Goal: Information Seeking & Learning: Check status

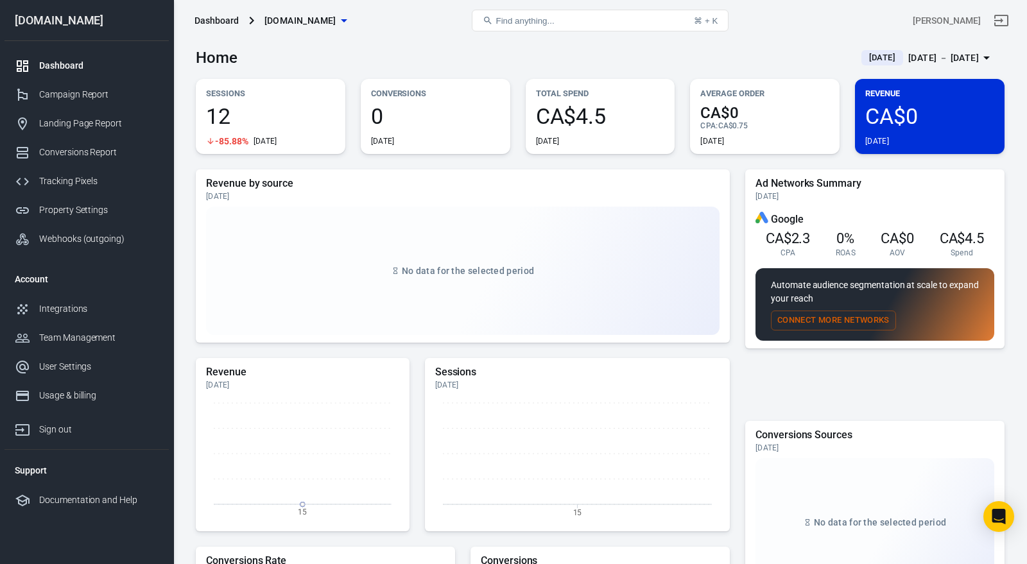
click at [915, 55] on div "[DATE] － [DATE]" at bounding box center [943, 58] width 71 height 16
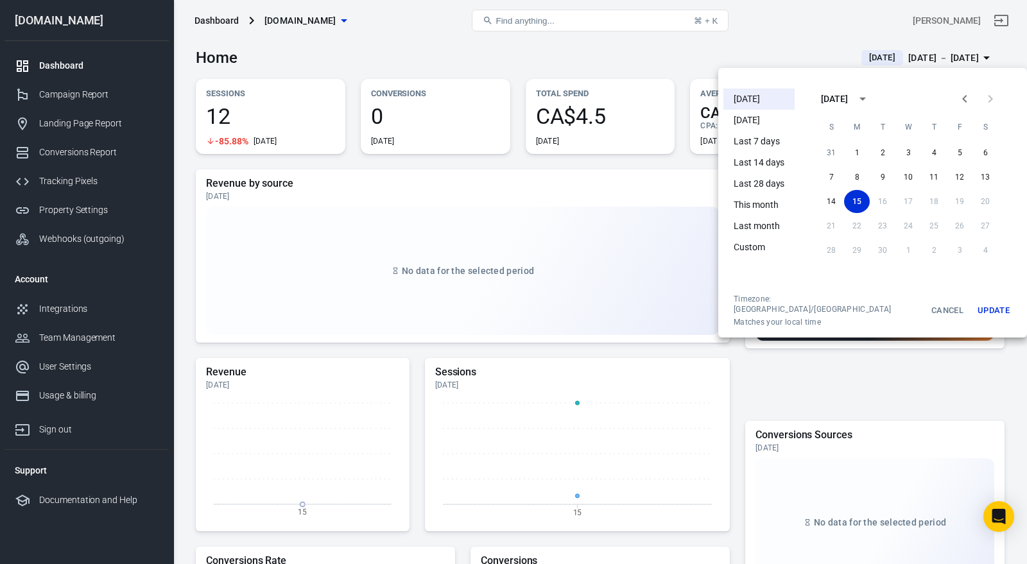
click at [335, 186] on div at bounding box center [513, 282] width 1027 height 564
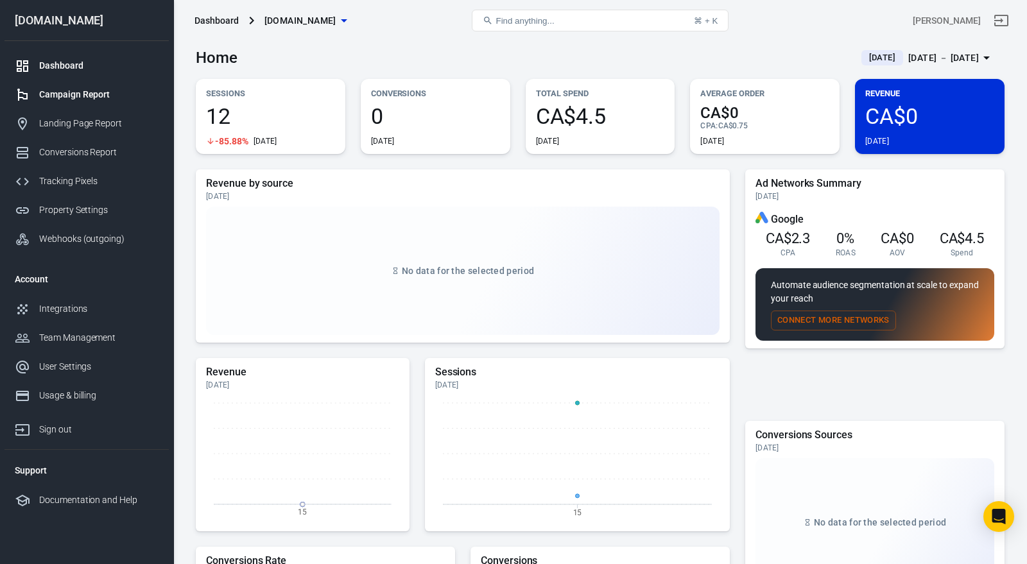
click at [88, 98] on div "Campaign Report" at bounding box center [98, 94] width 119 height 13
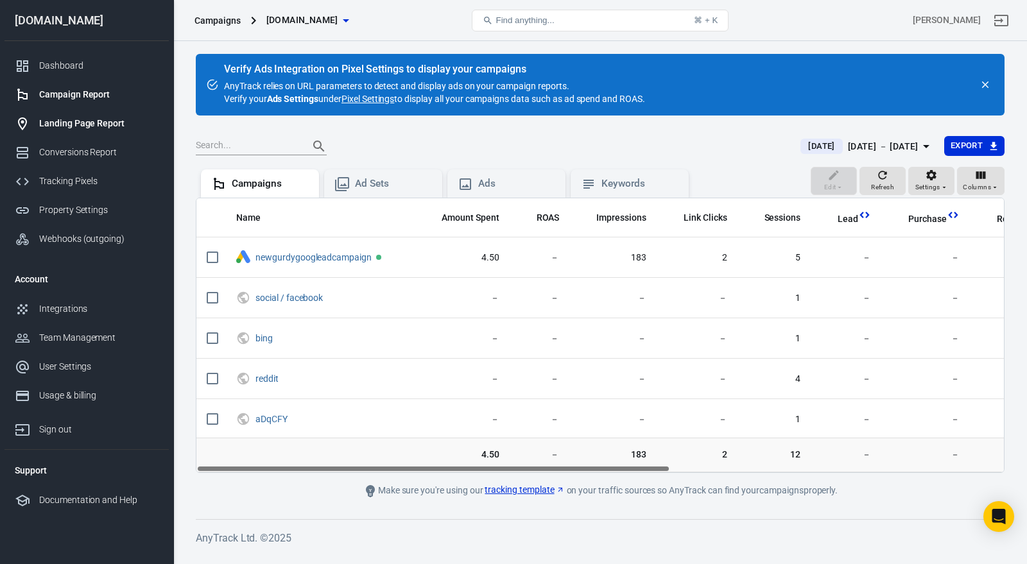
click at [105, 117] on div "Landing Page Report" at bounding box center [98, 123] width 119 height 13
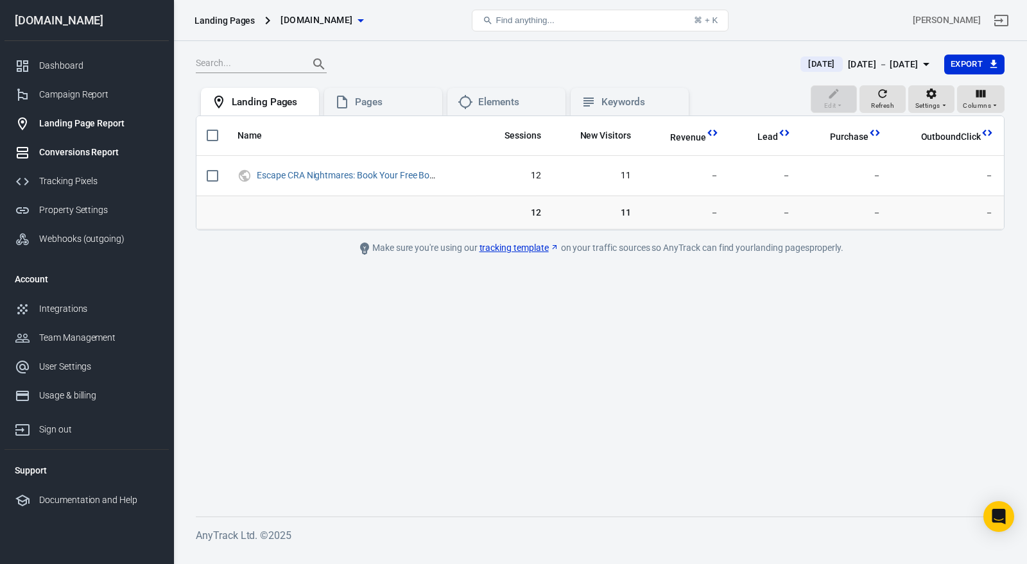
click at [134, 146] on div "Conversions Report" at bounding box center [98, 152] width 119 height 13
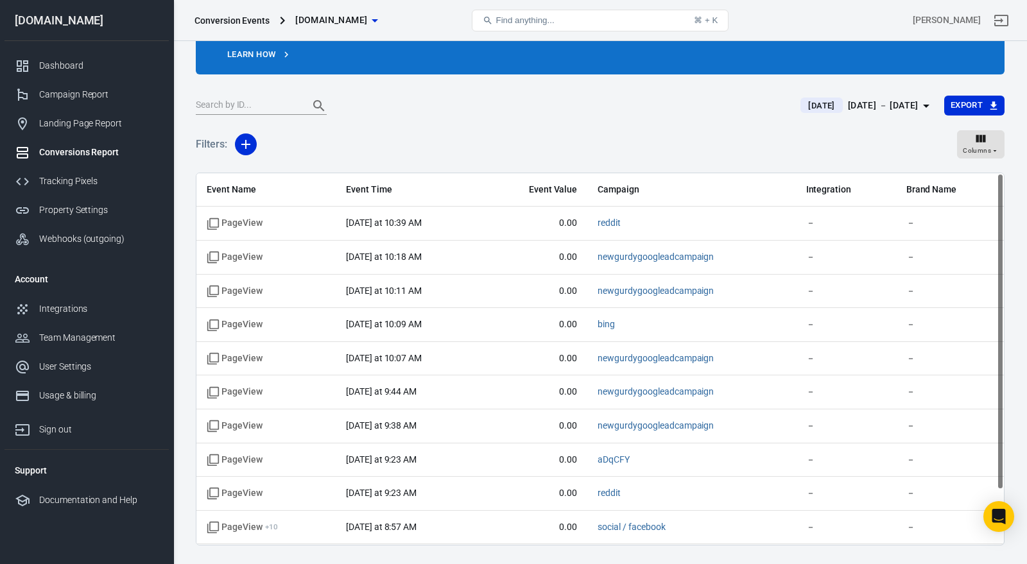
scroll to position [76, 0]
